Goal: Transaction & Acquisition: Subscribe to service/newsletter

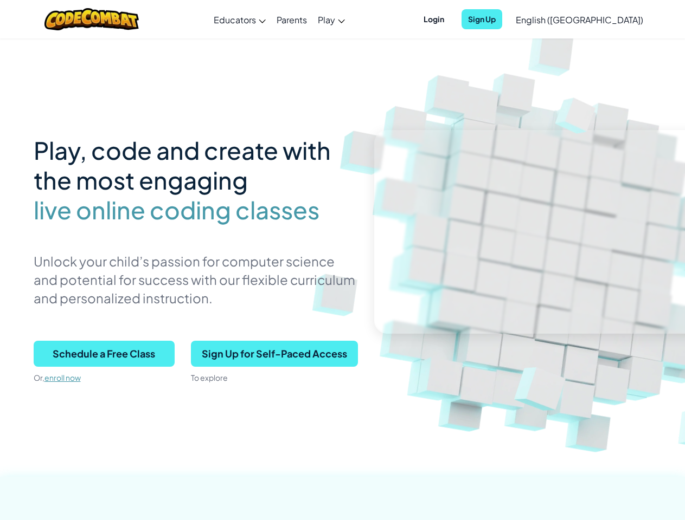
click at [342, 260] on p "Unlock your child’s passion for computer science and potential for success with…" at bounding box center [196, 279] width 324 height 55
click at [450, 19] on span "Login" at bounding box center [434, 19] width 34 height 20
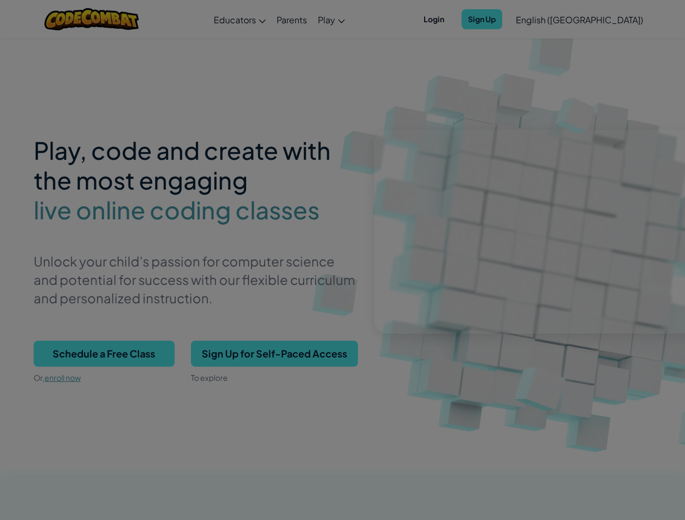
click at [0, 0] on input "Email or Username :" at bounding box center [0, 0] width 0 height 0
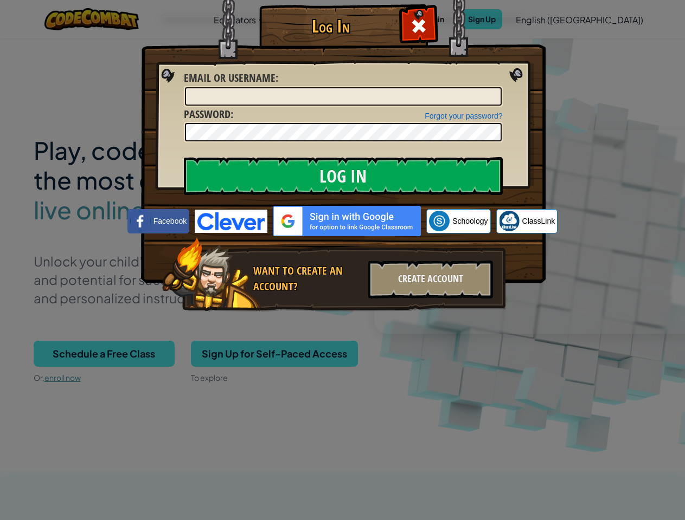
click at [548, 19] on div "Log In Unknown Error Email or Username : Forgot your password? Password : Log I…" at bounding box center [342, 260] width 685 height 520
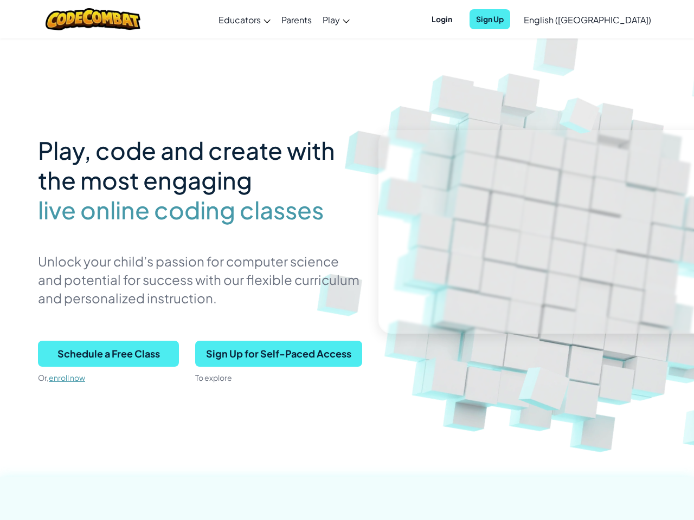
click at [548, 19] on div at bounding box center [347, 260] width 694 height 520
click at [606, 20] on span "English ([GEOGRAPHIC_DATA])" at bounding box center [587, 19] width 127 height 11
click at [104, 354] on span "Schedule a Free Class" at bounding box center [108, 354] width 141 height 26
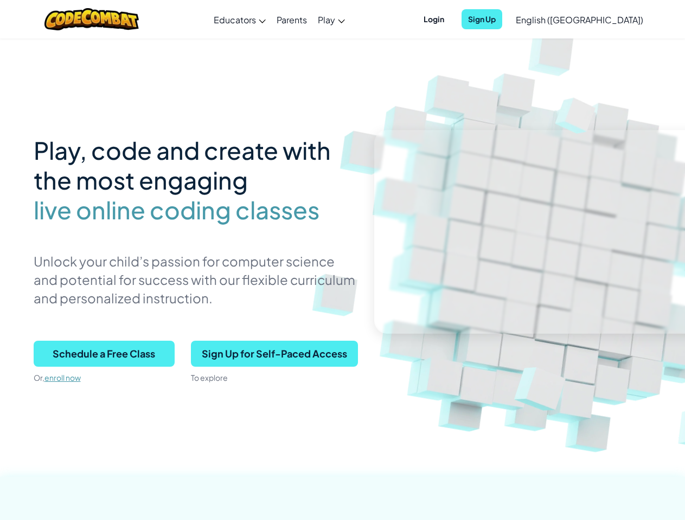
click at [104, 354] on span "Schedule a Free Class" at bounding box center [104, 354] width 141 height 26
click at [274, 354] on span "Sign Up for Self-Paced Access" at bounding box center [274, 354] width 167 height 26
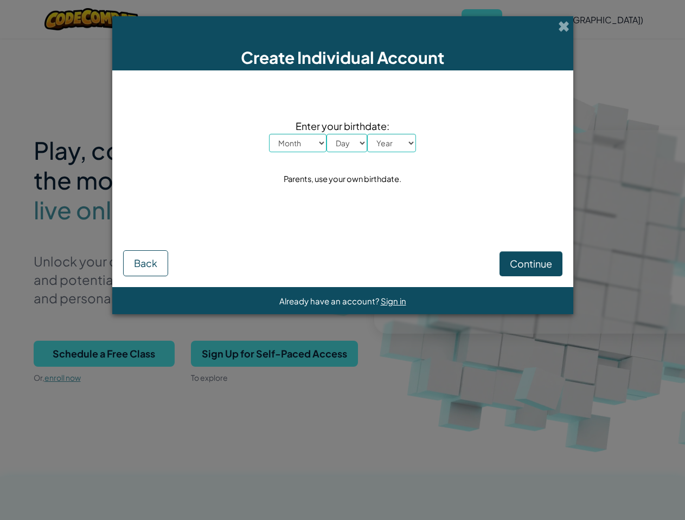
click at [274, 354] on div "Create Individual Account Enter your birthdate: Month January February March Ap…" at bounding box center [342, 260] width 685 height 520
